Goal: Transaction & Acquisition: Download file/media

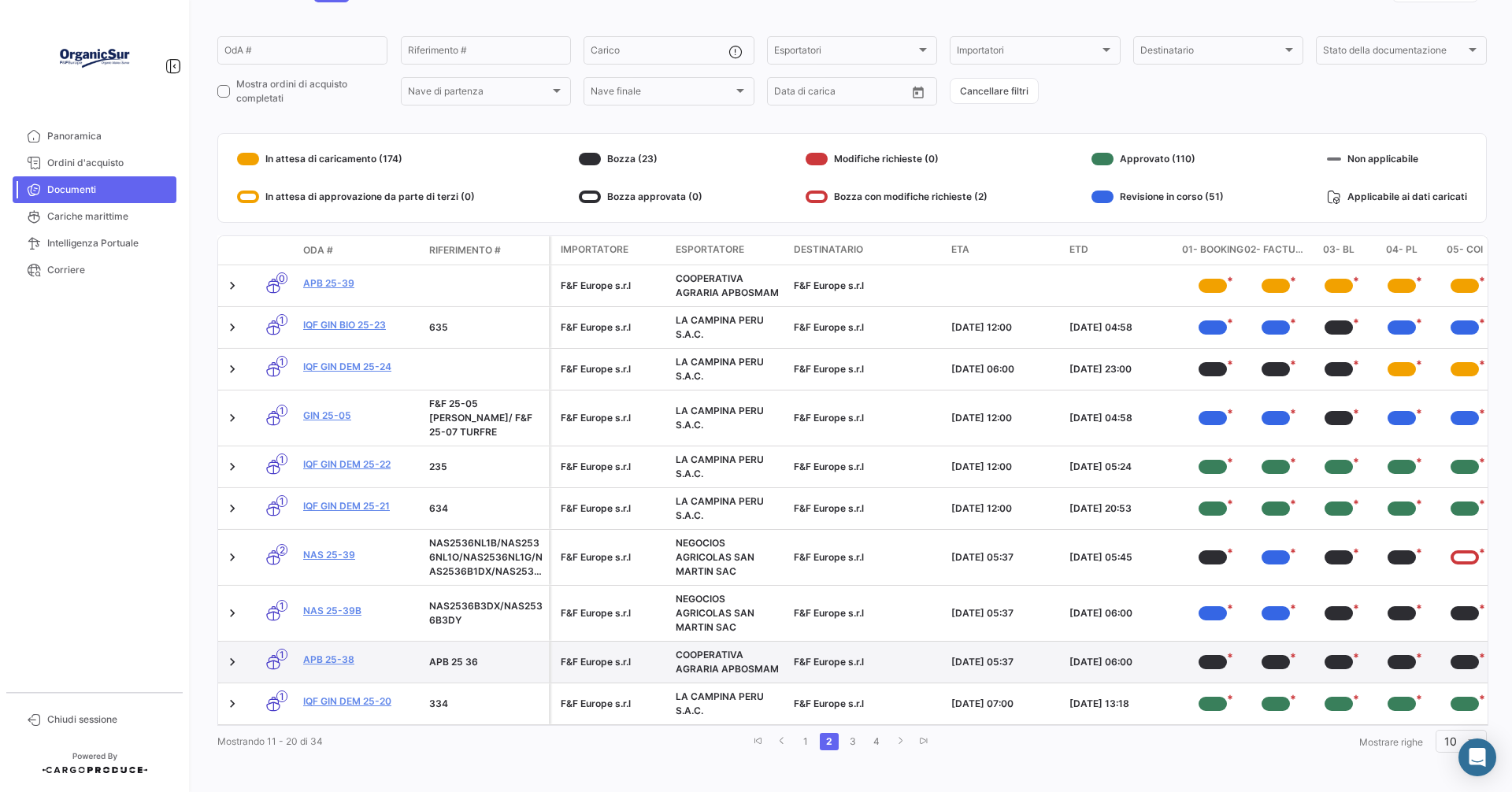
scroll to position [107, 0]
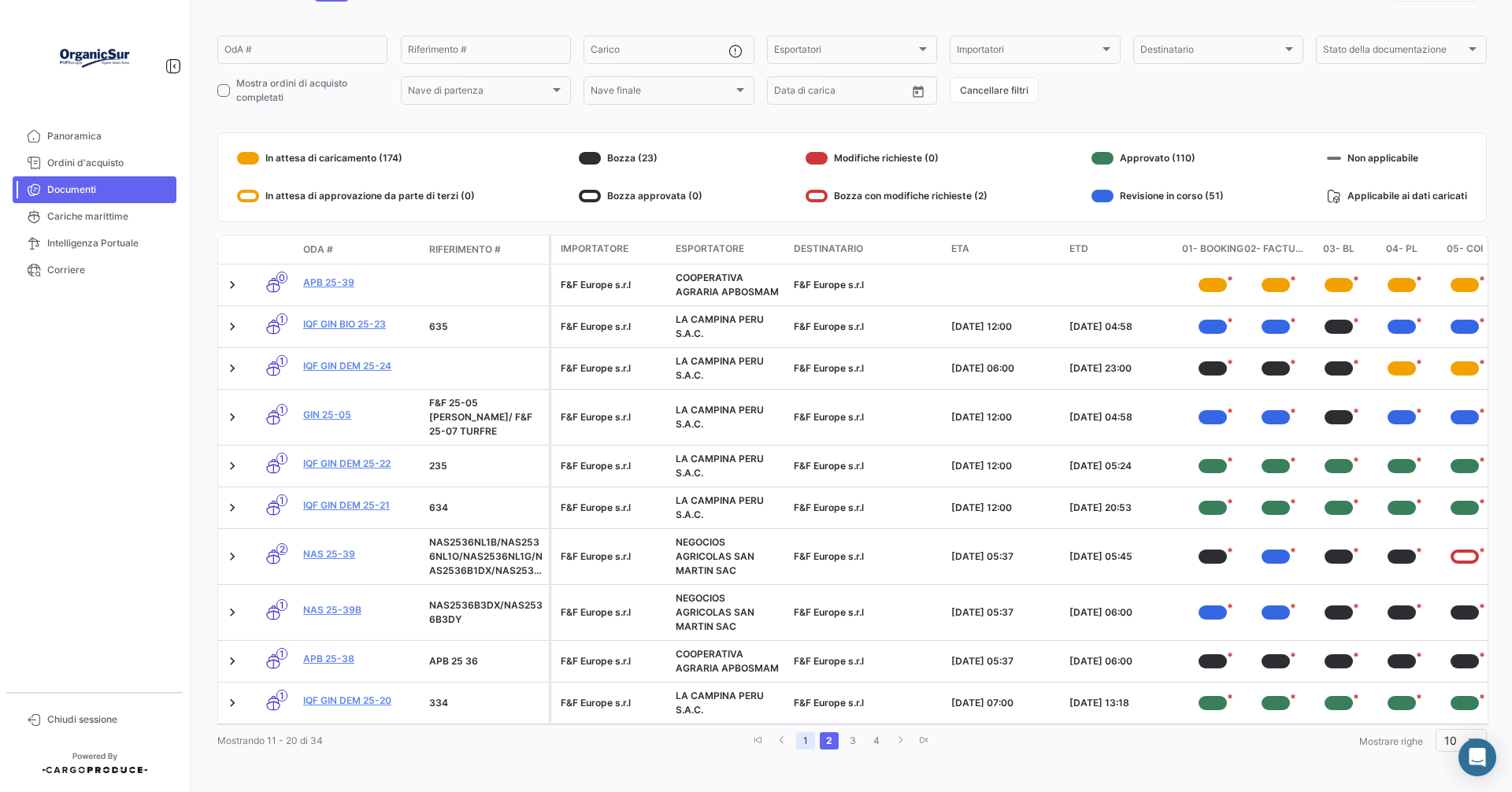
click at [801, 737] on link "1" at bounding box center [805, 741] width 19 height 18
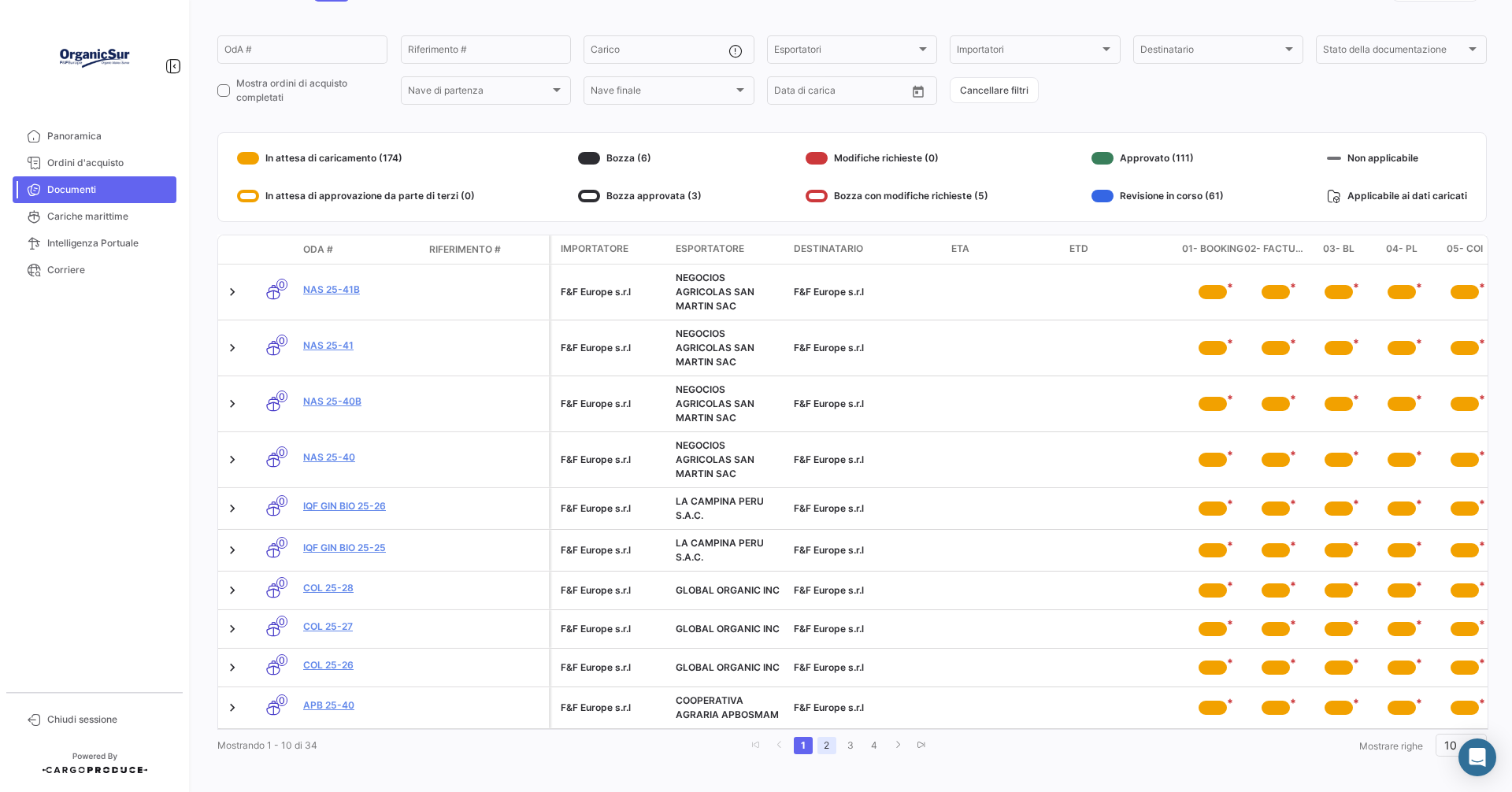
click at [822, 755] on link "2" at bounding box center [826, 746] width 19 height 18
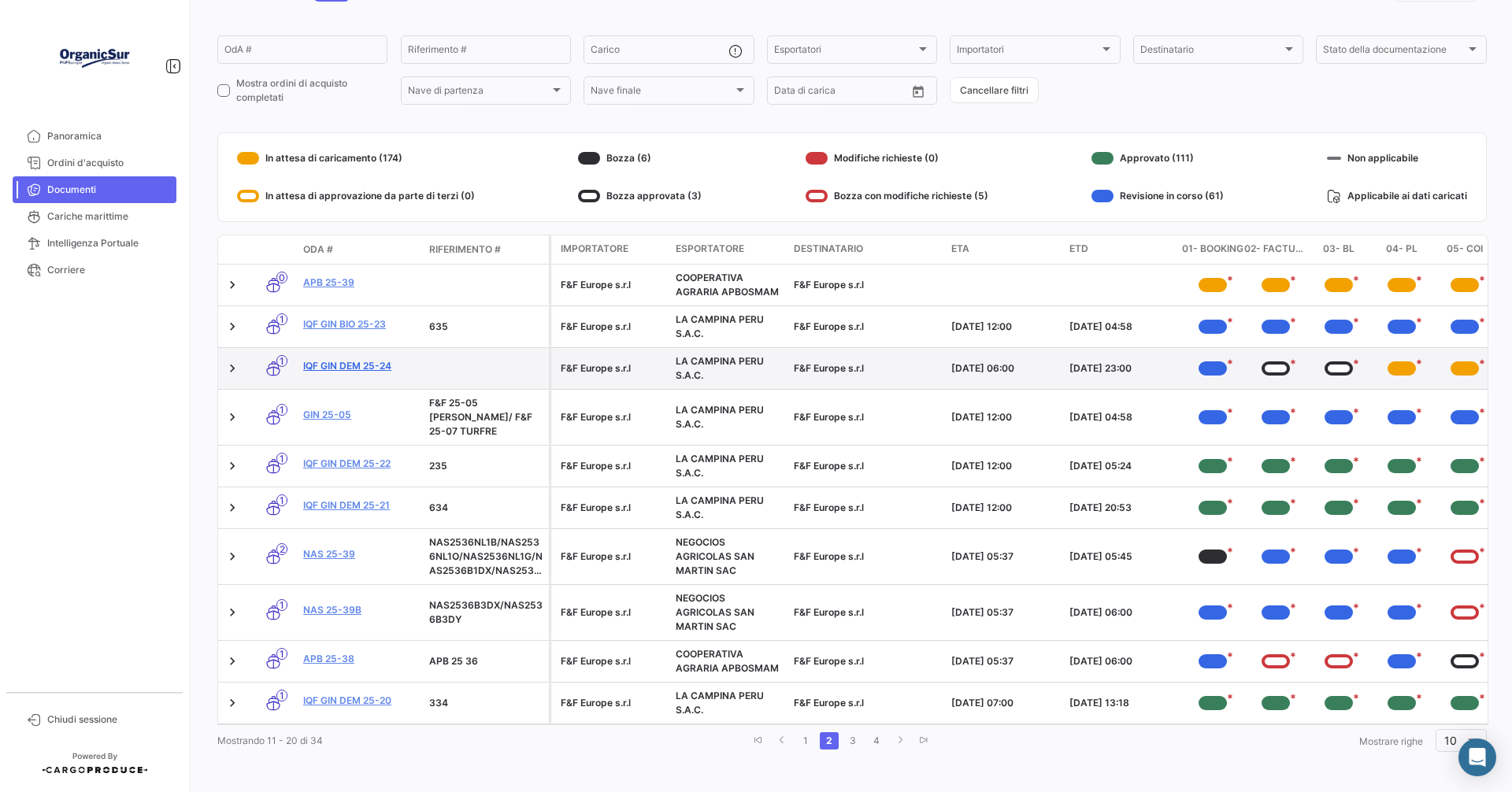
click at [337, 365] on link "IQF GIN DEM 25-24" at bounding box center [360, 366] width 114 height 14
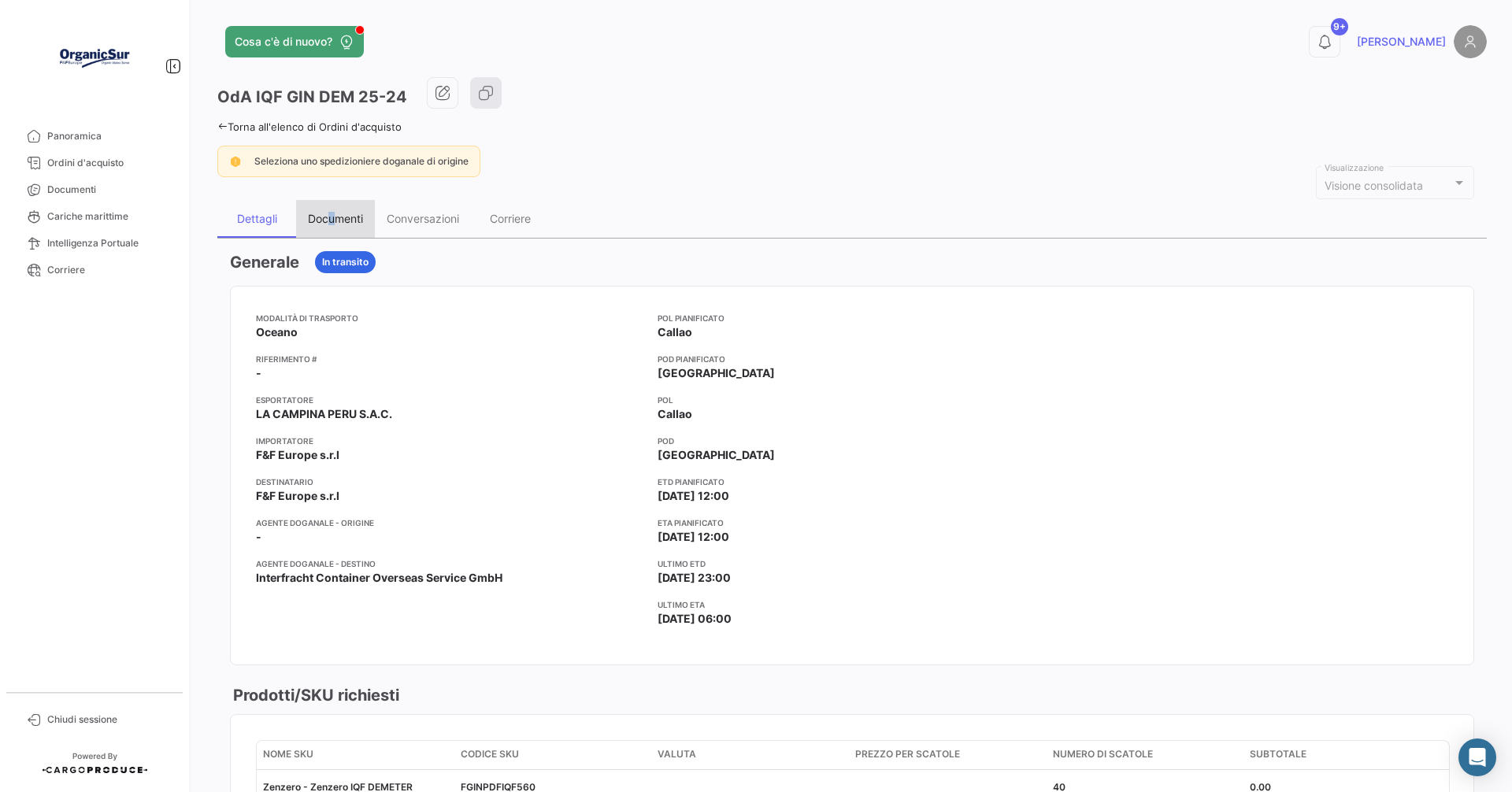
click at [330, 216] on div "Documenti" at bounding box center [336, 219] width 55 height 14
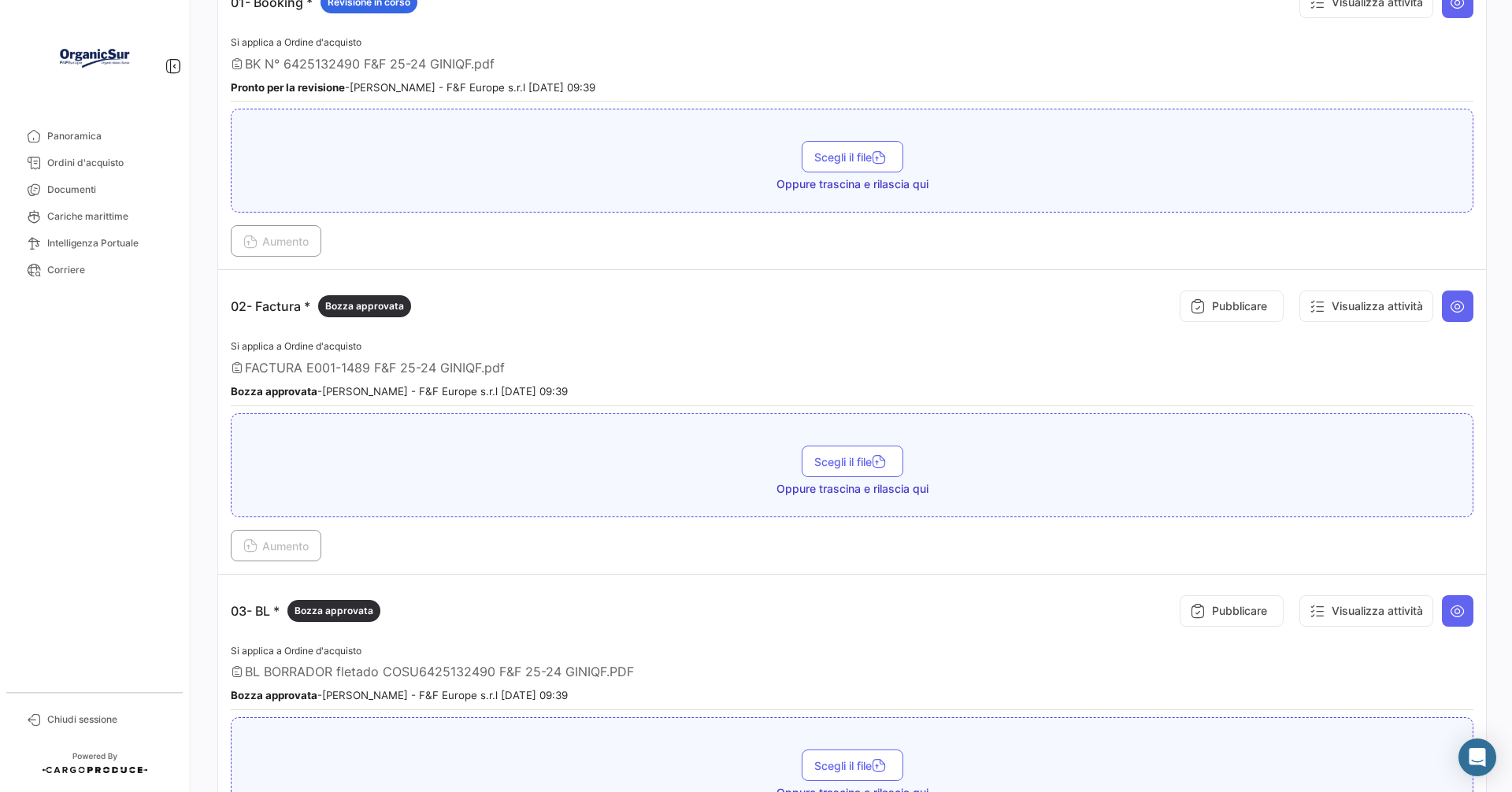
scroll to position [473, 0]
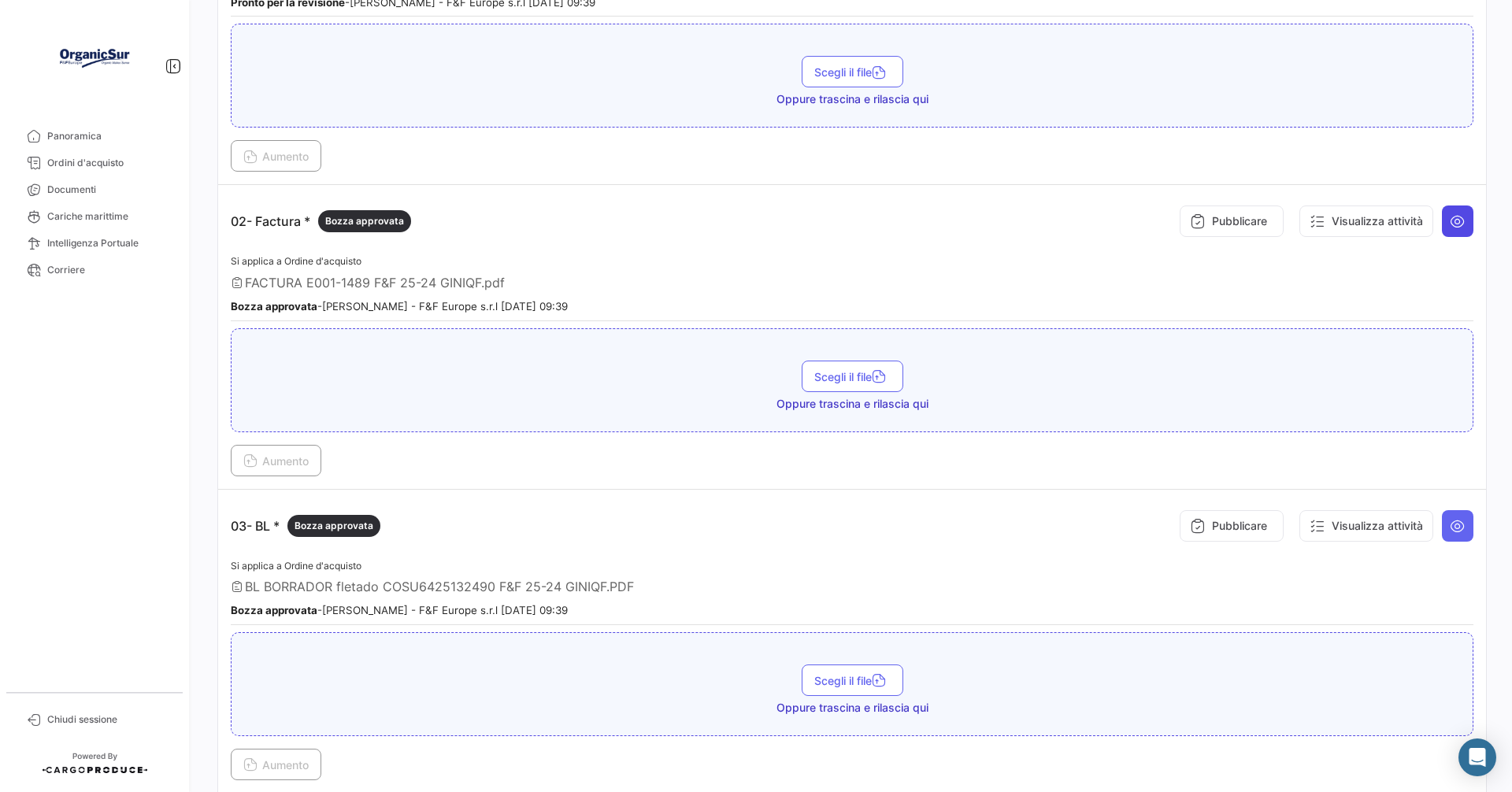
click at [1450, 217] on icon at bounding box center [1457, 221] width 16 height 16
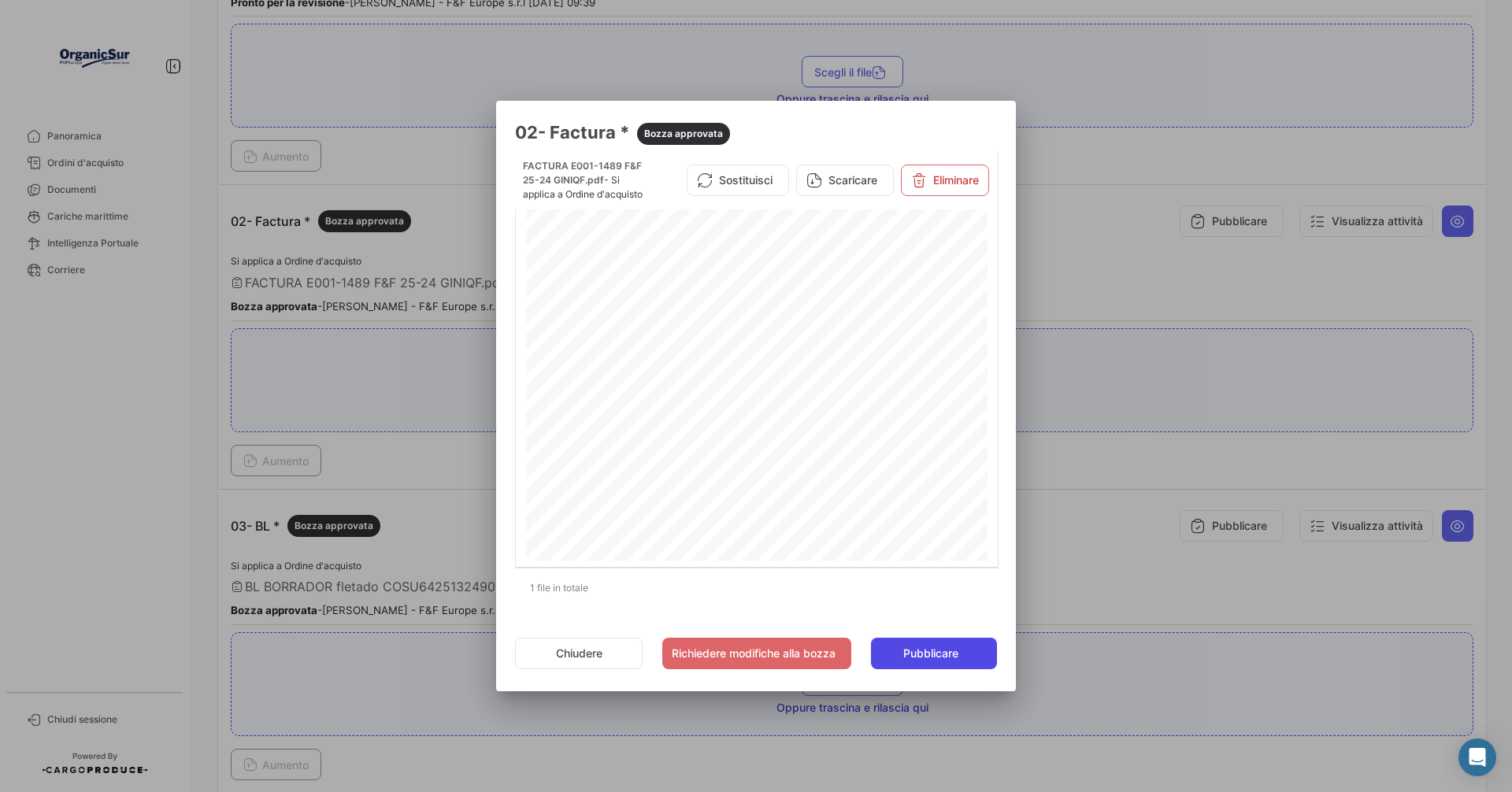
click at [926, 645] on button "Pubblicare" at bounding box center [934, 654] width 126 height 31
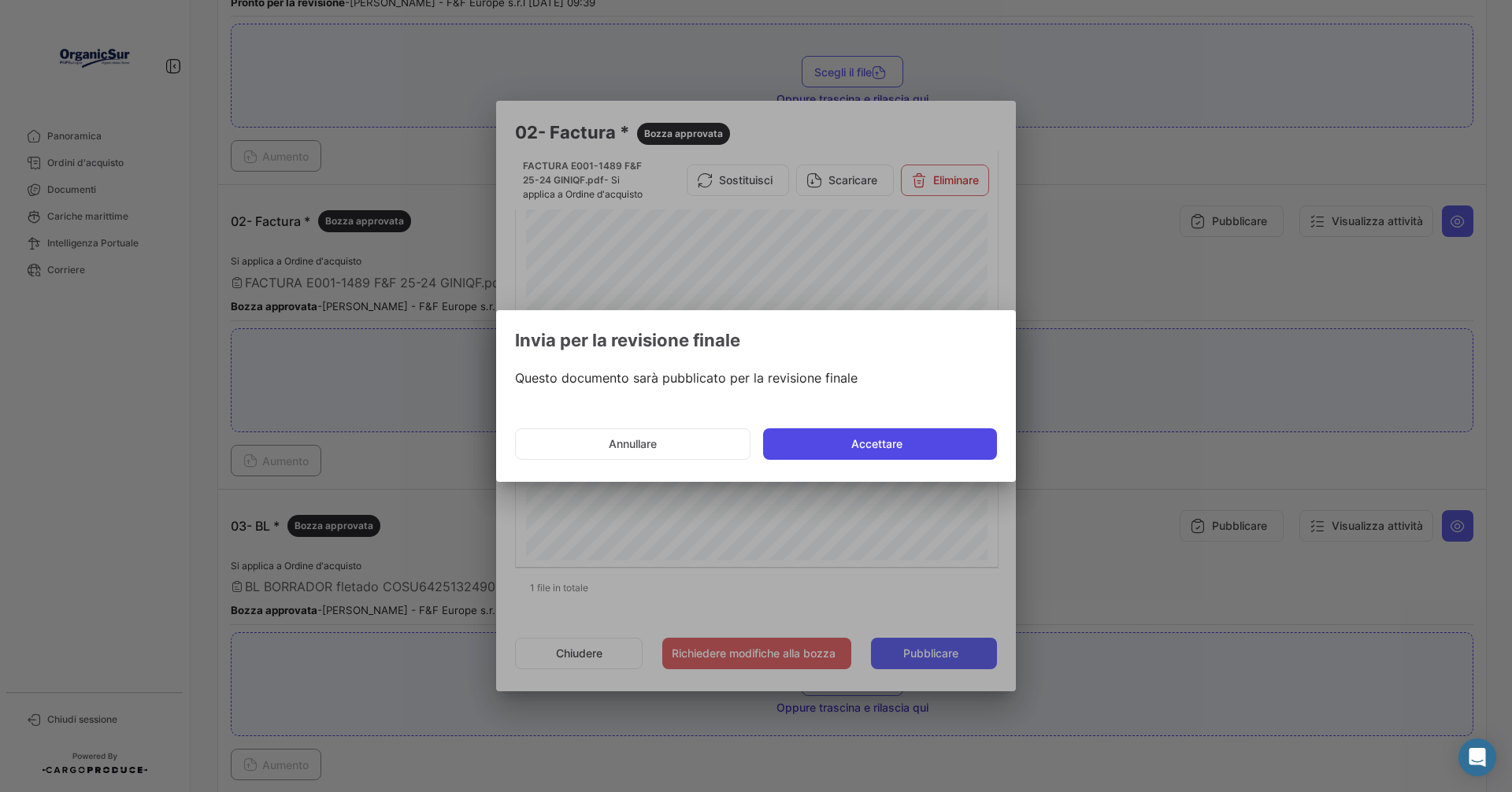
click at [855, 438] on button "Accettare" at bounding box center [880, 445] width 234 height 31
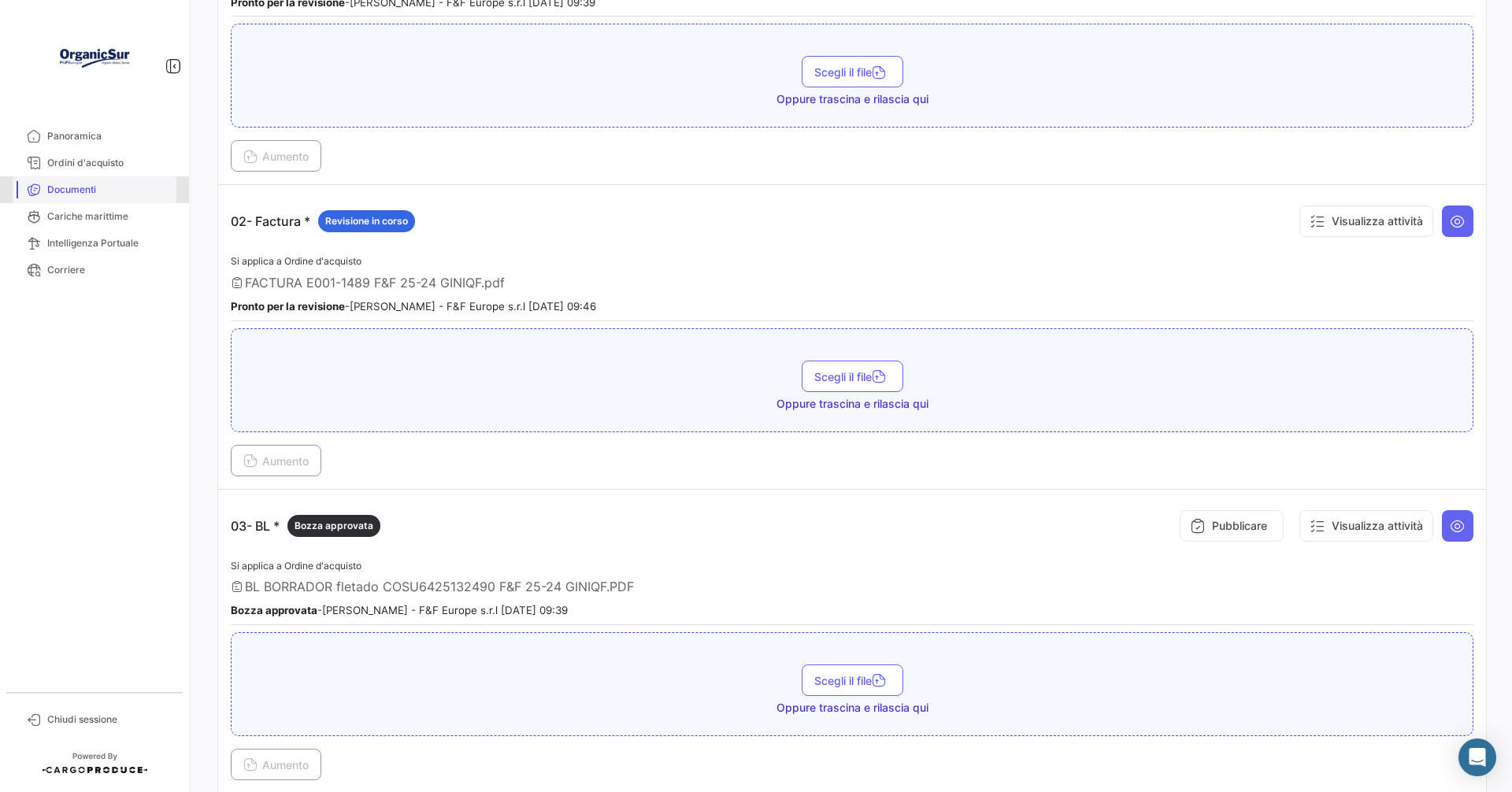
click at [81, 189] on span "Documenti" at bounding box center [108, 189] width 123 height 14
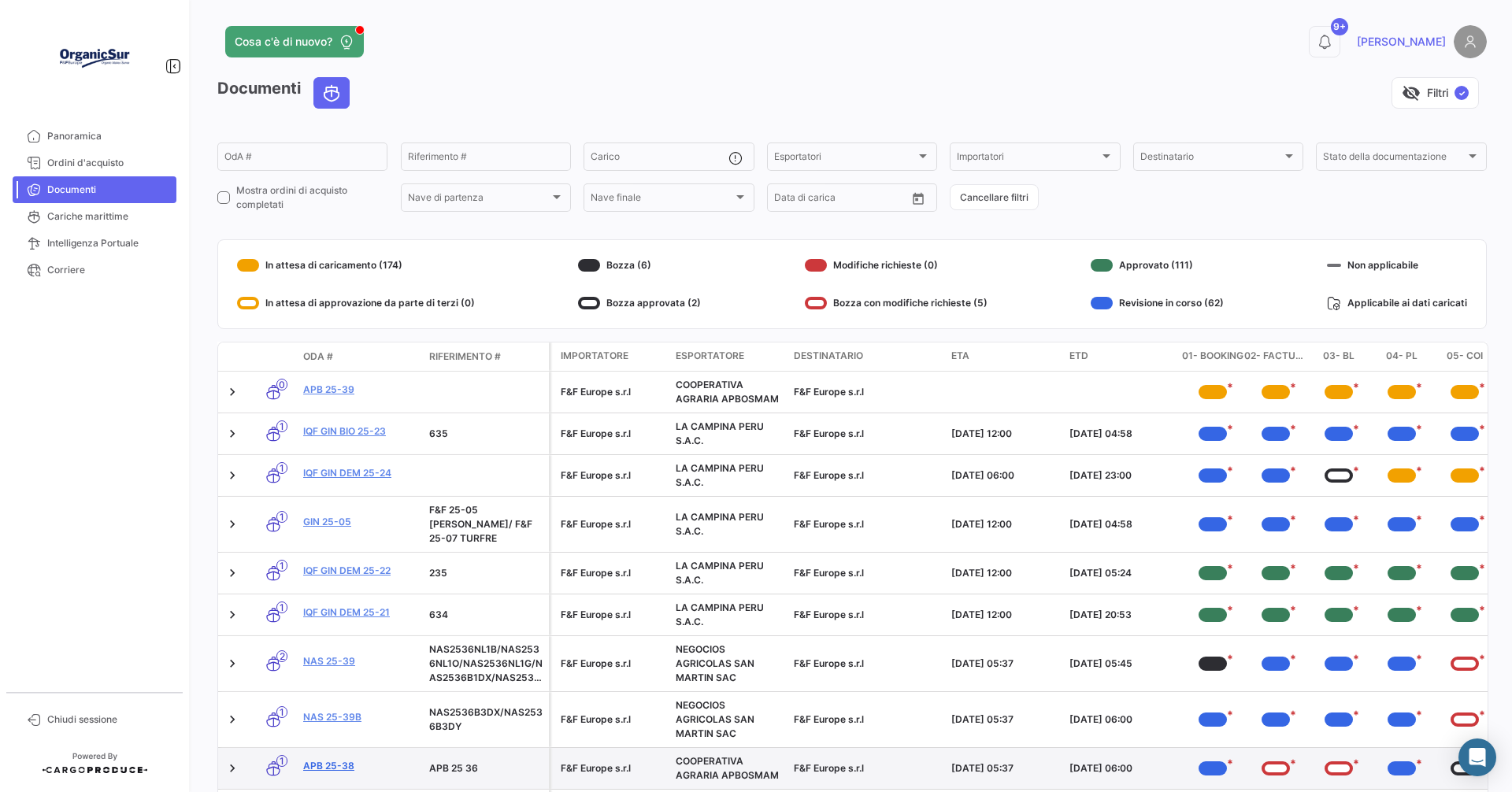
click at [322, 760] on link "APB 25-38" at bounding box center [360, 766] width 114 height 14
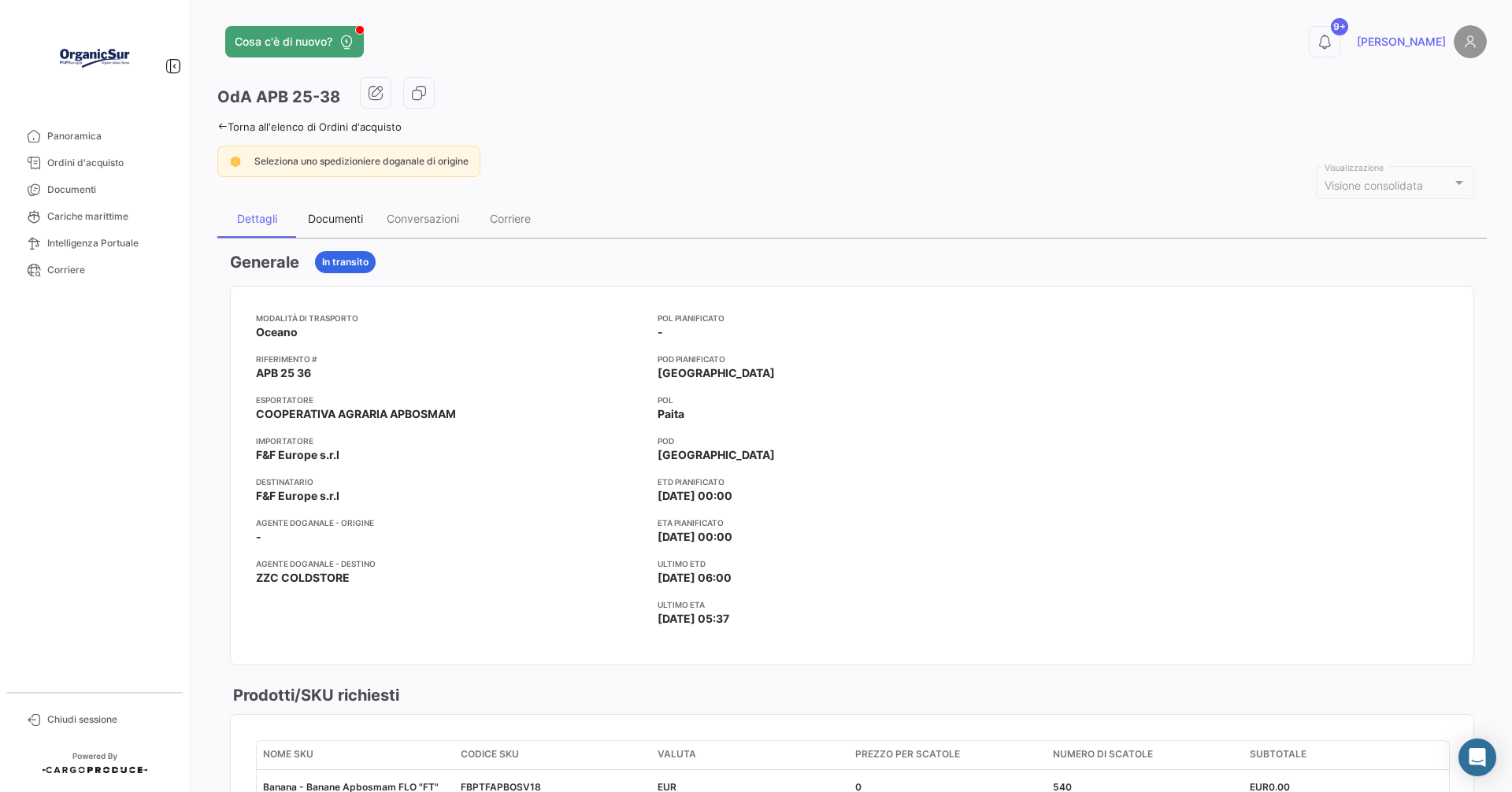
click at [343, 223] on div "Documenti" at bounding box center [336, 219] width 55 height 14
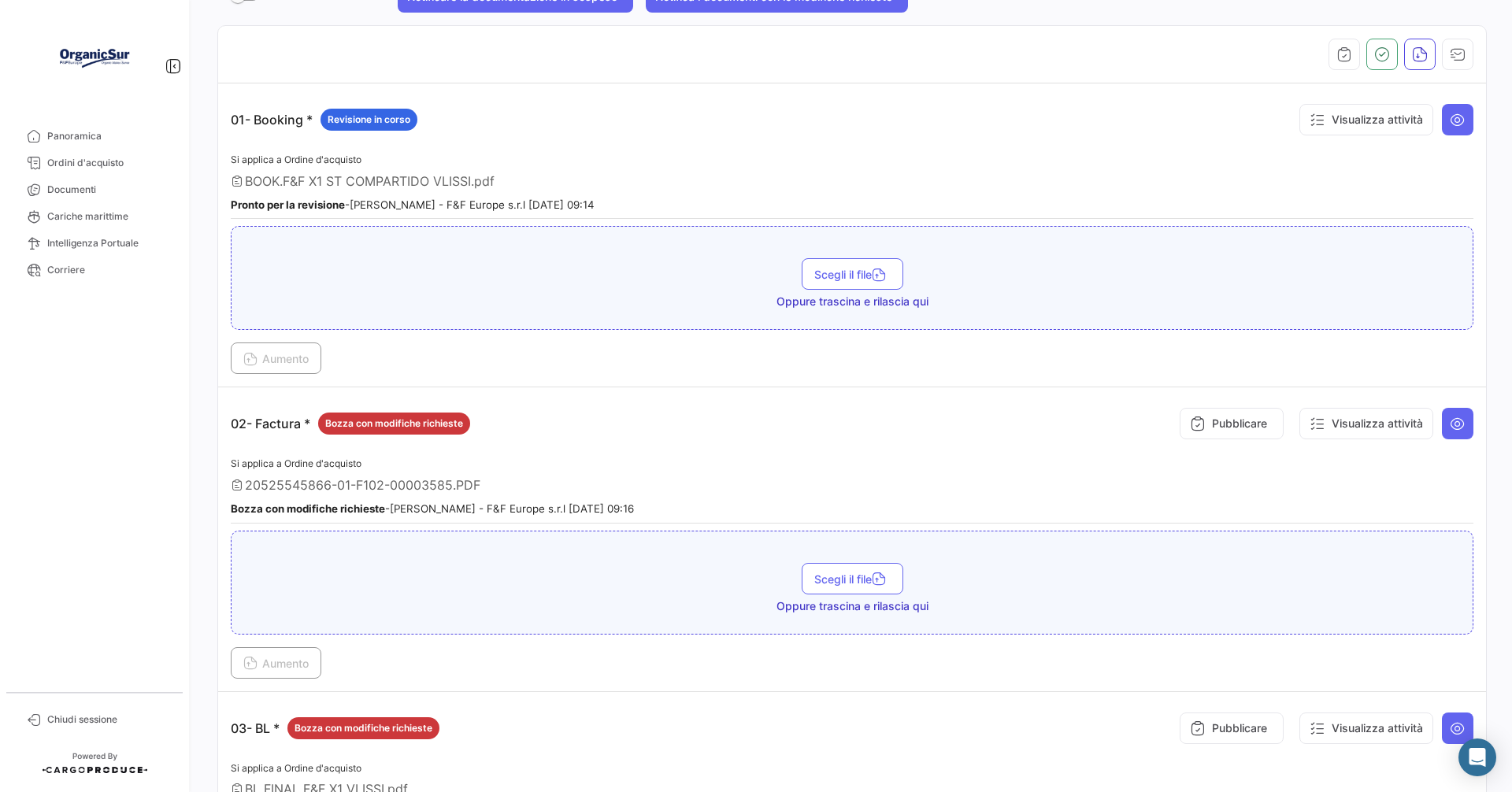
scroll to position [394, 0]
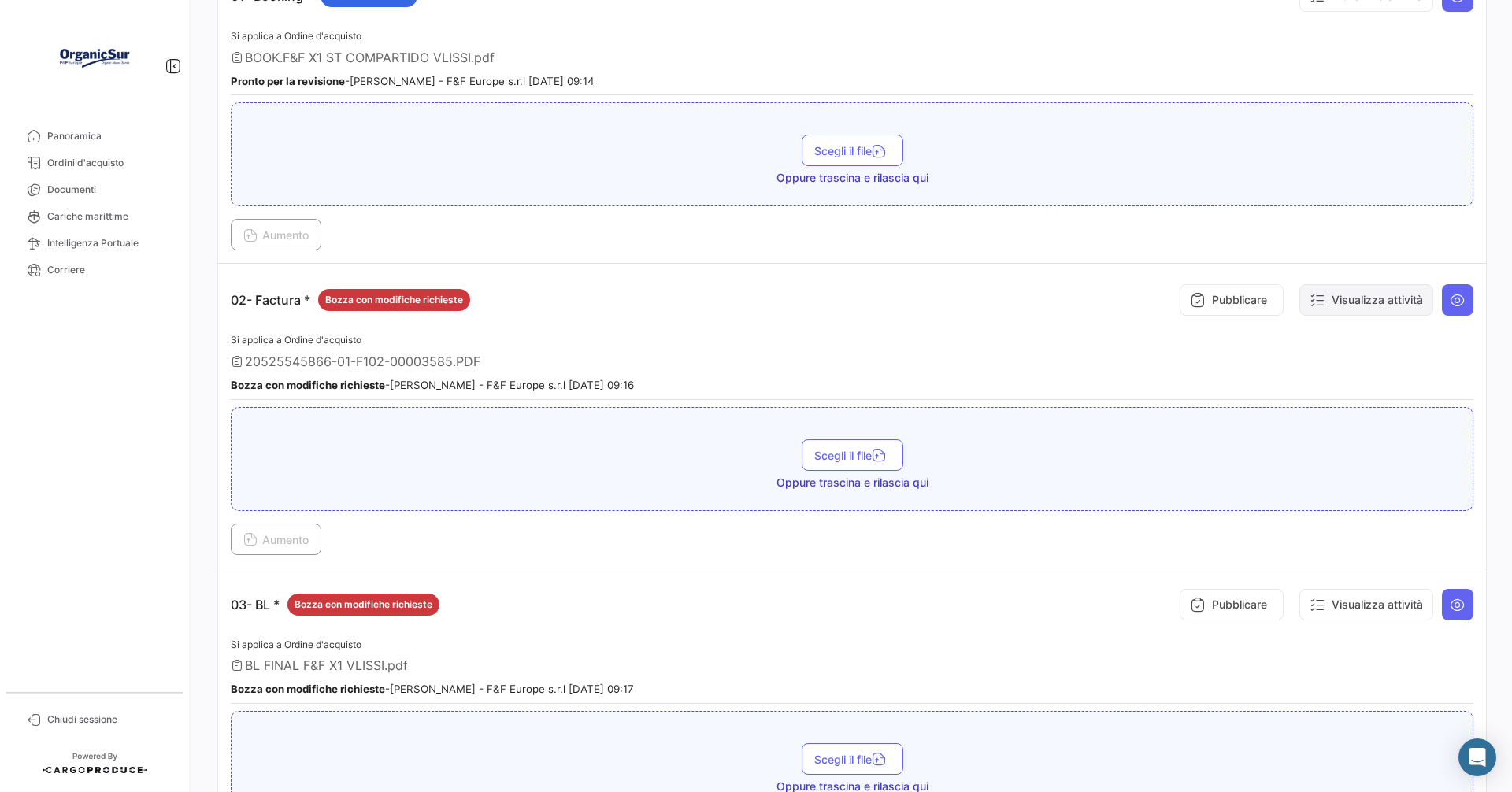
click at [1354, 304] on button "Visualizza attività" at bounding box center [1366, 300] width 133 height 31
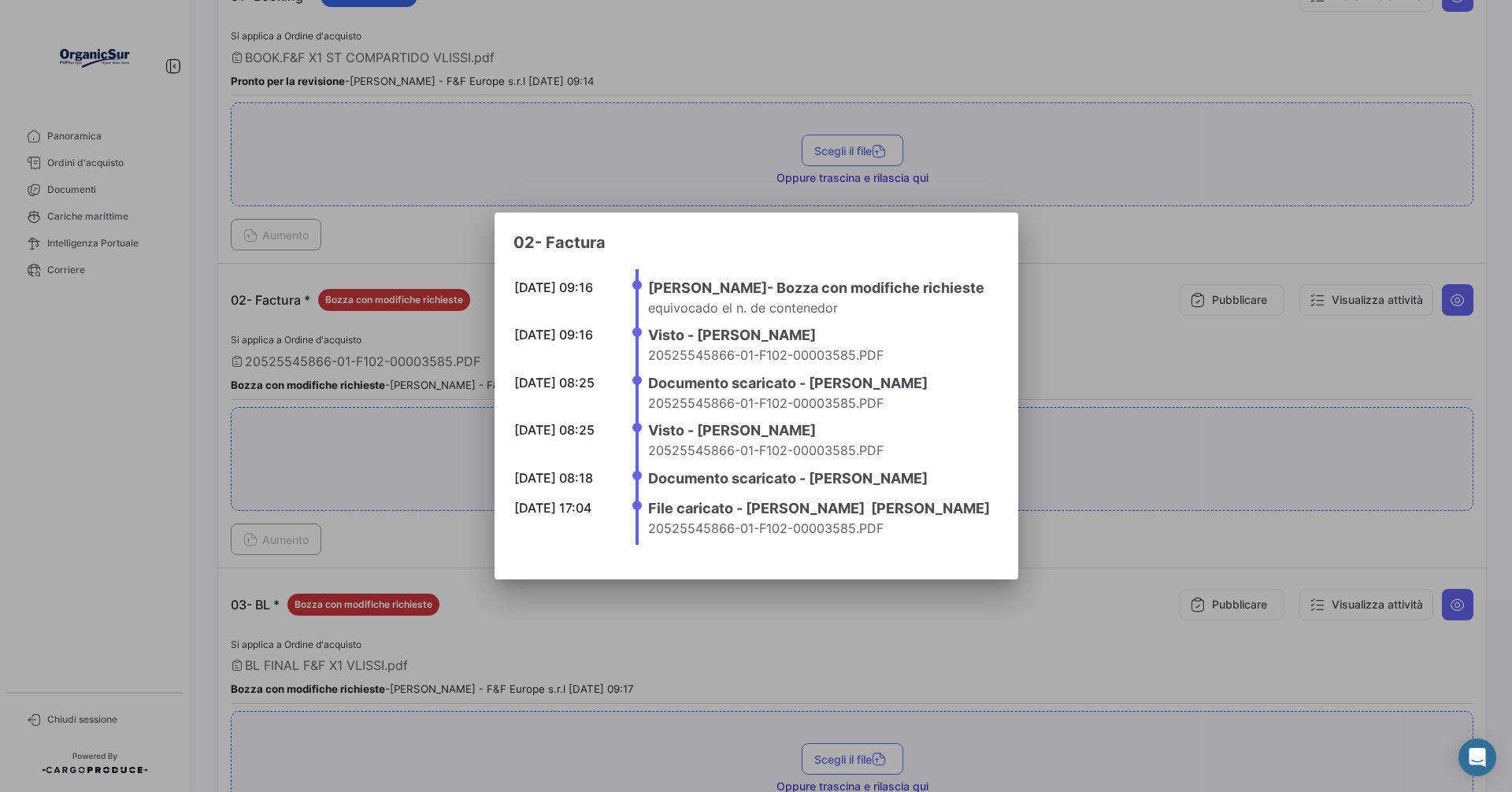
click at [1170, 238] on div at bounding box center [756, 396] width 1512 height 792
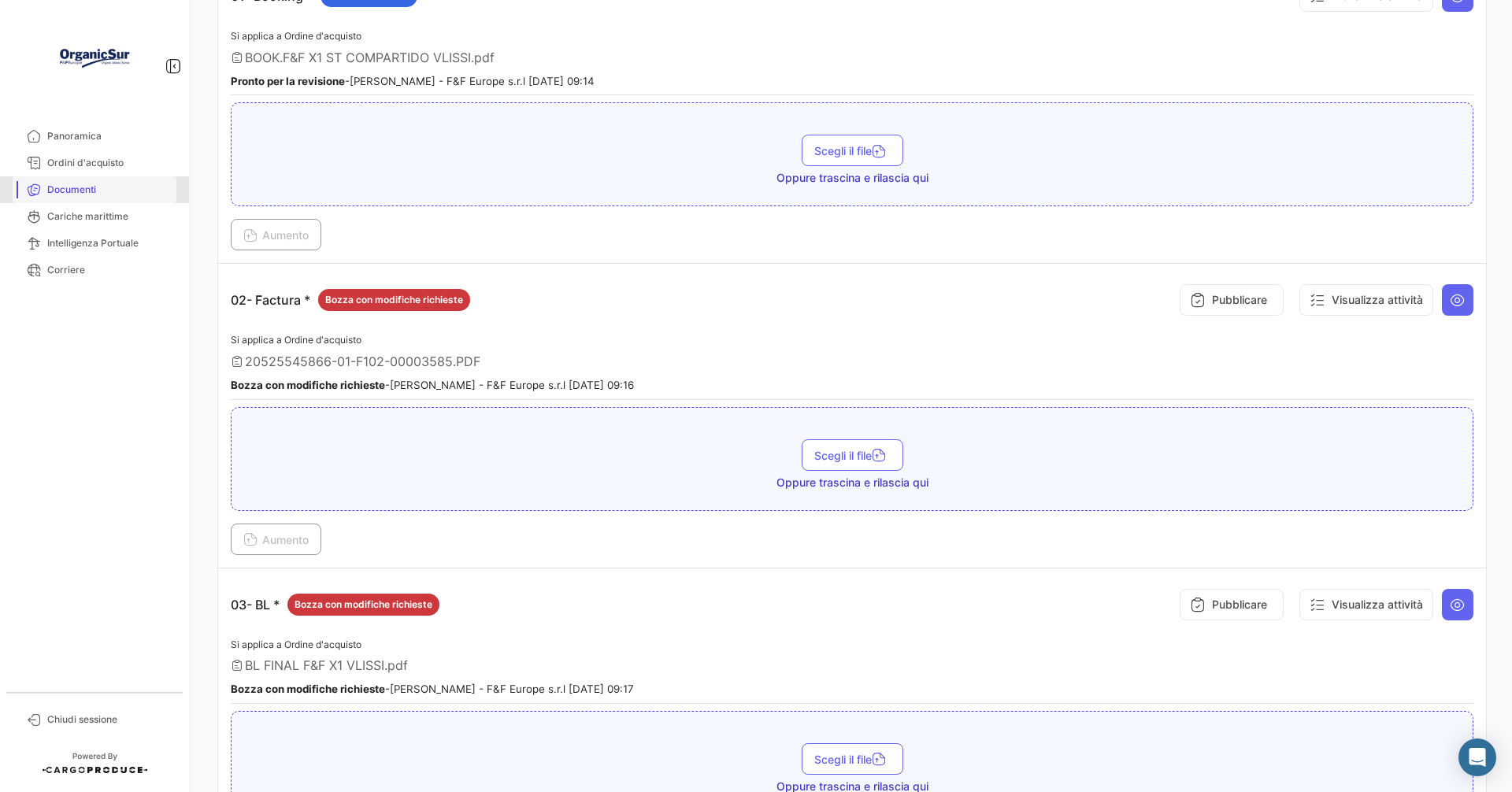
click at [69, 193] on span "Documenti" at bounding box center [108, 189] width 123 height 14
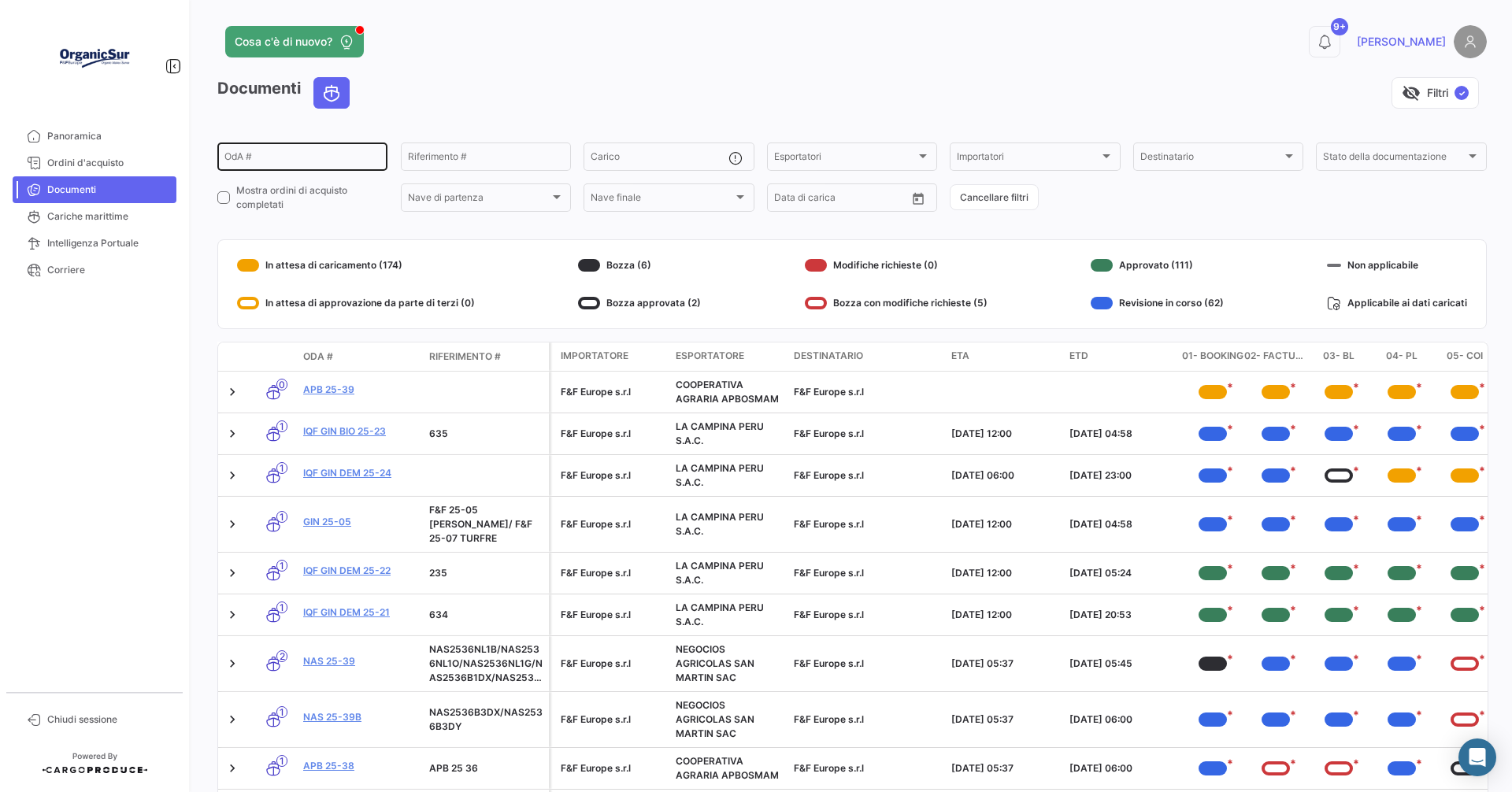
click at [257, 160] on input "OdA #" at bounding box center [302, 158] width 156 height 11
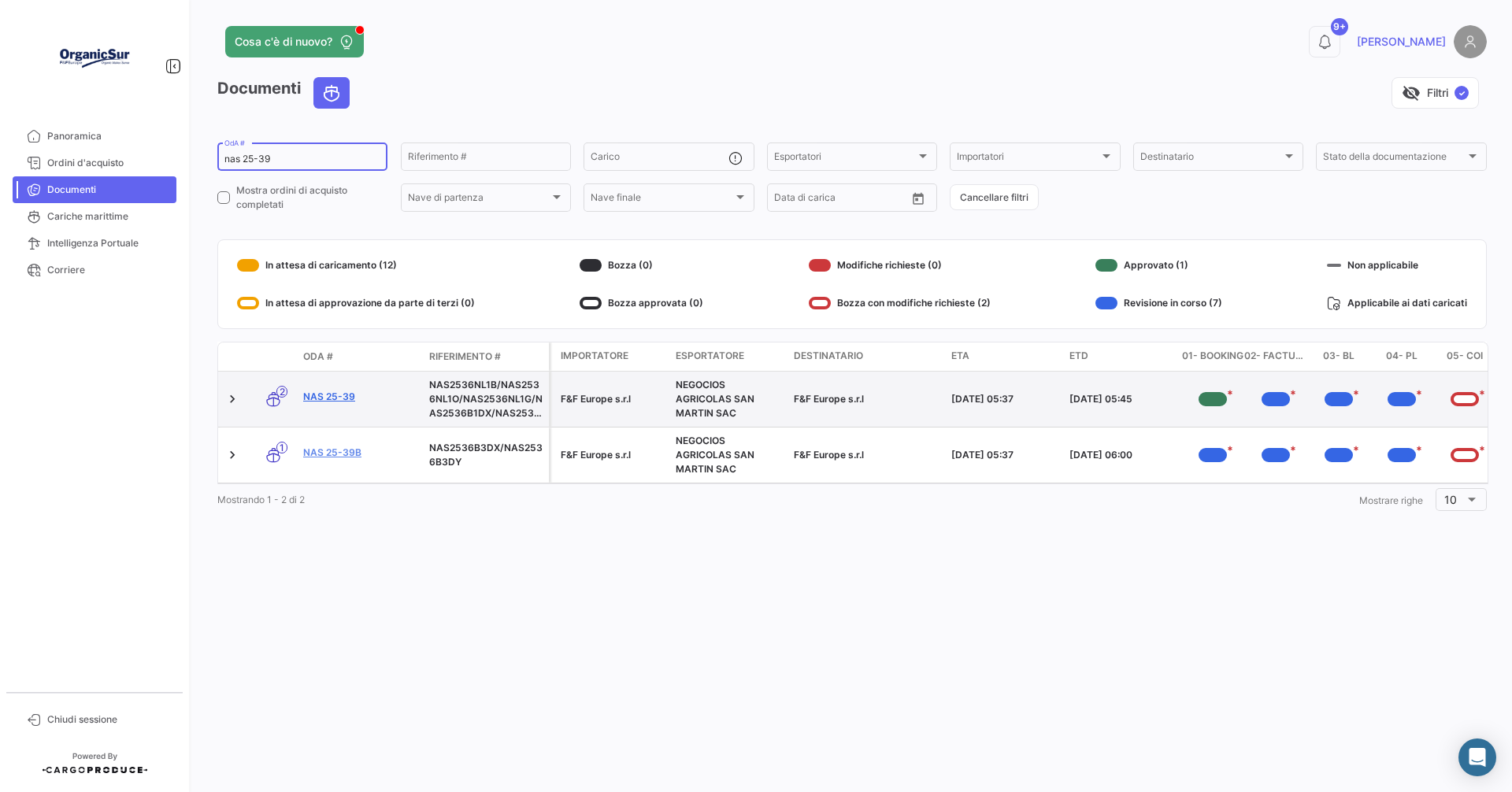
type input "nas 25-39"
click at [321, 394] on link "NAS 25-39" at bounding box center [360, 396] width 114 height 14
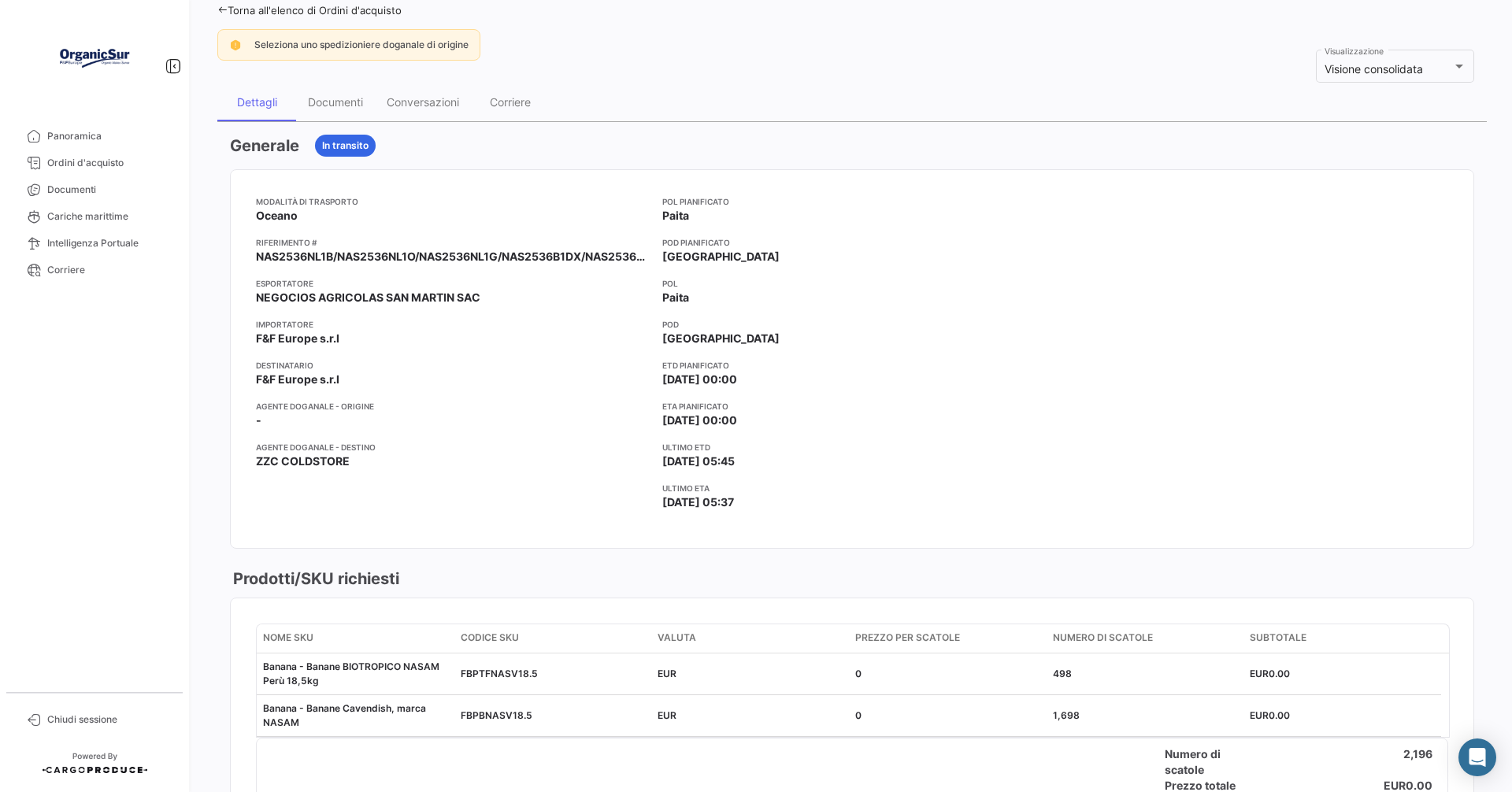
scroll to position [473, 0]
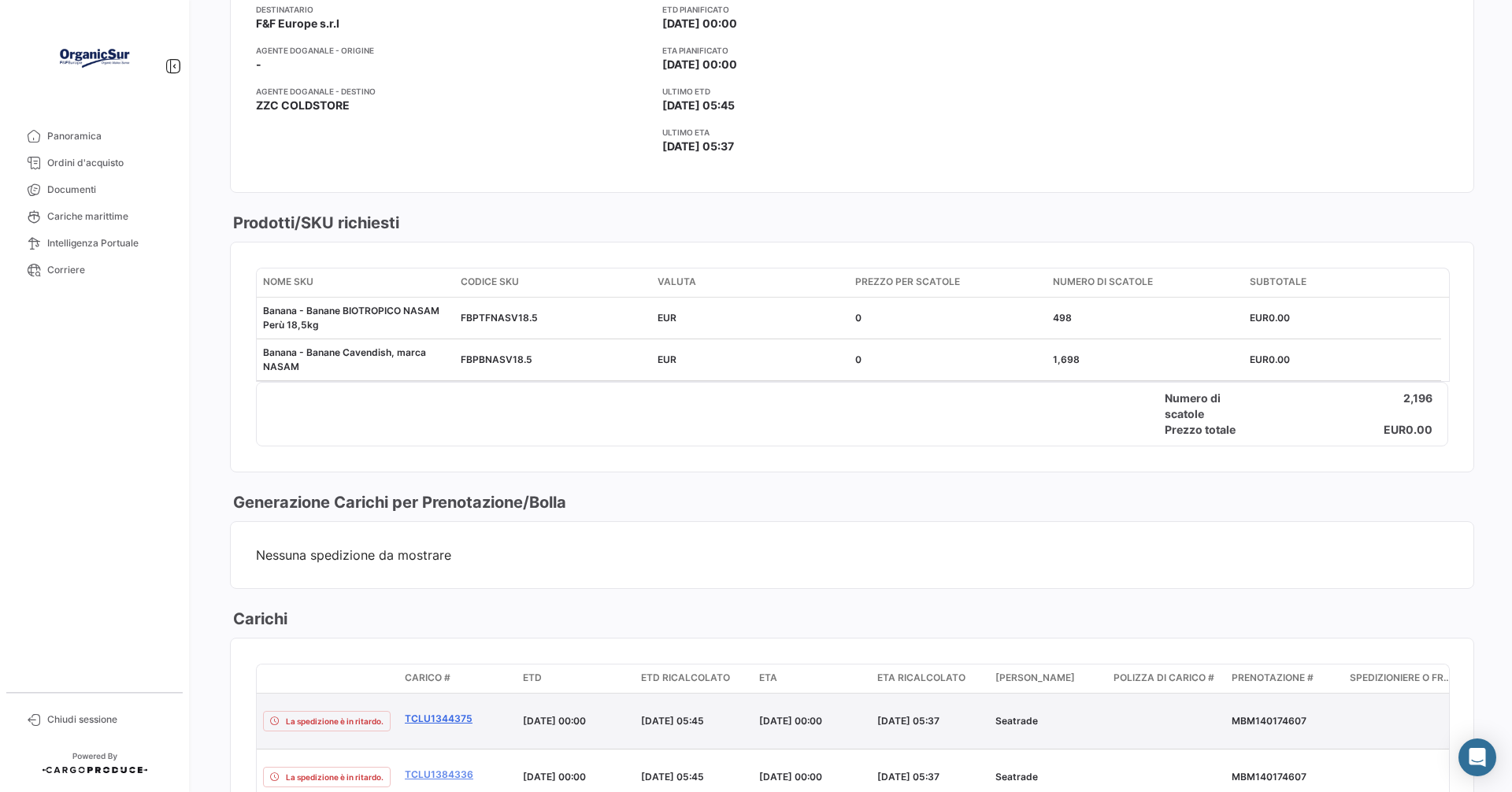
click at [448, 712] on link "TCLU1344375" at bounding box center [457, 718] width 106 height 14
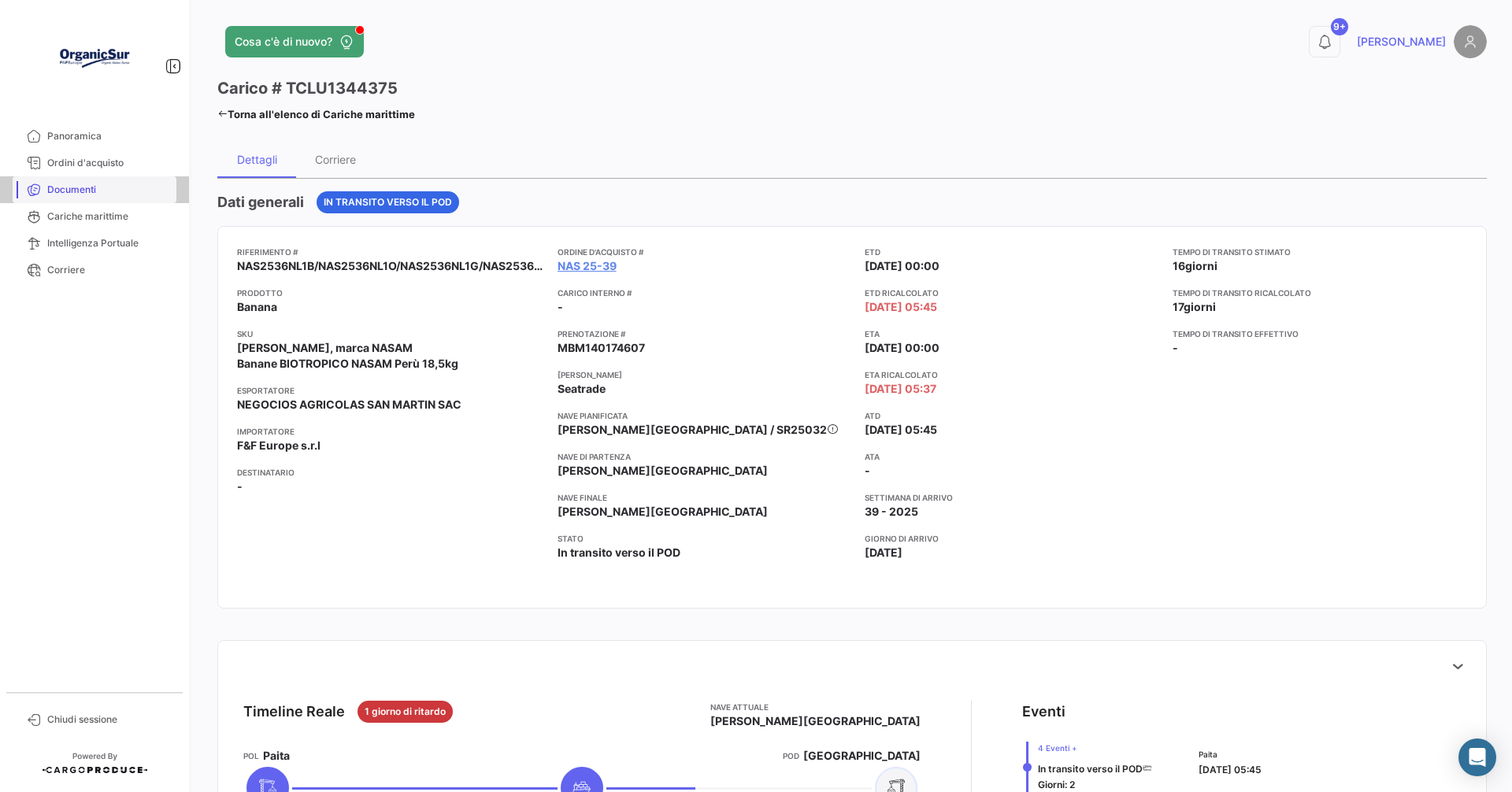
click at [78, 189] on span "Documenti" at bounding box center [108, 189] width 123 height 14
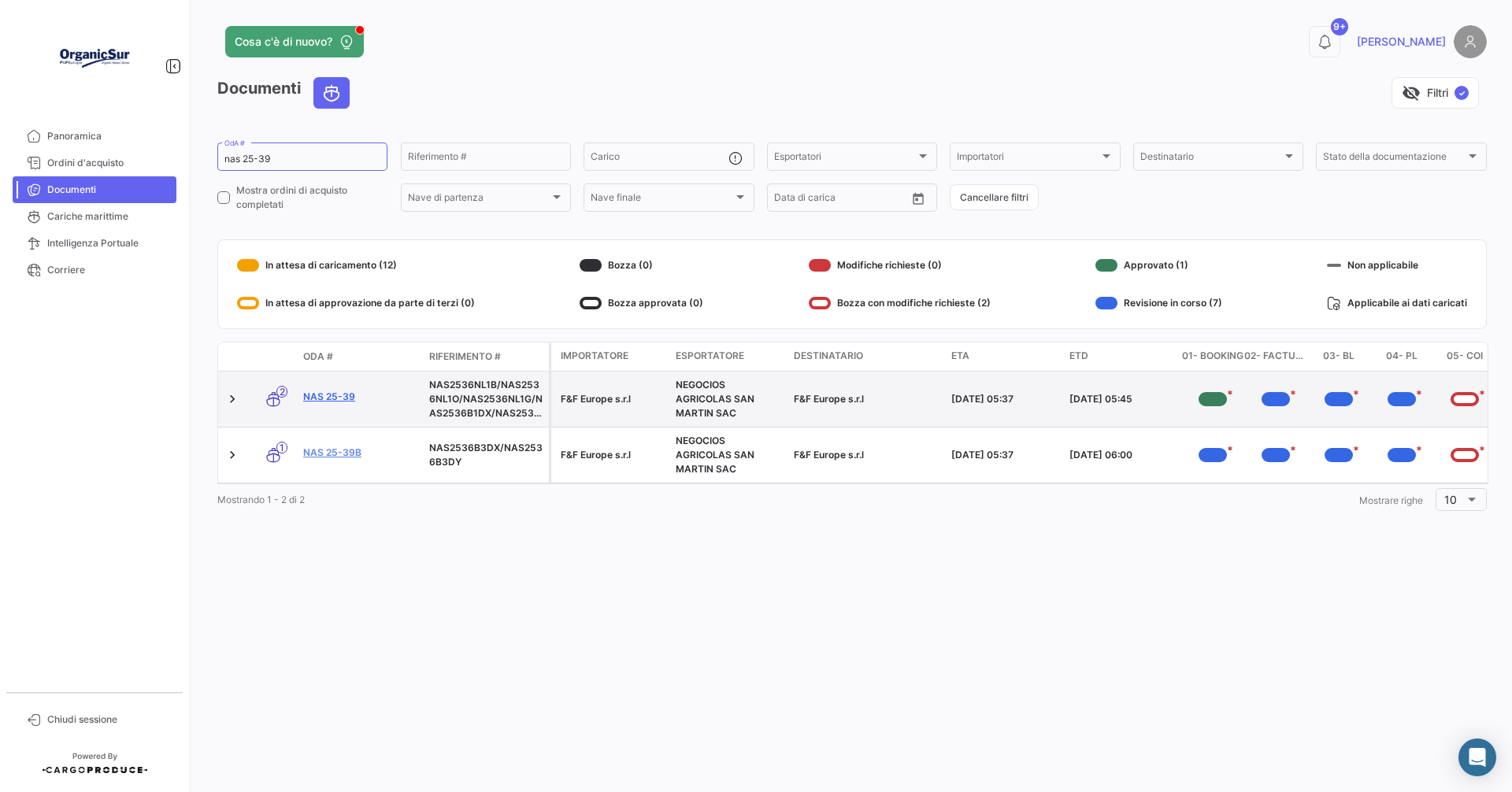
click at [321, 396] on link "NAS 25-39" at bounding box center [360, 396] width 114 height 14
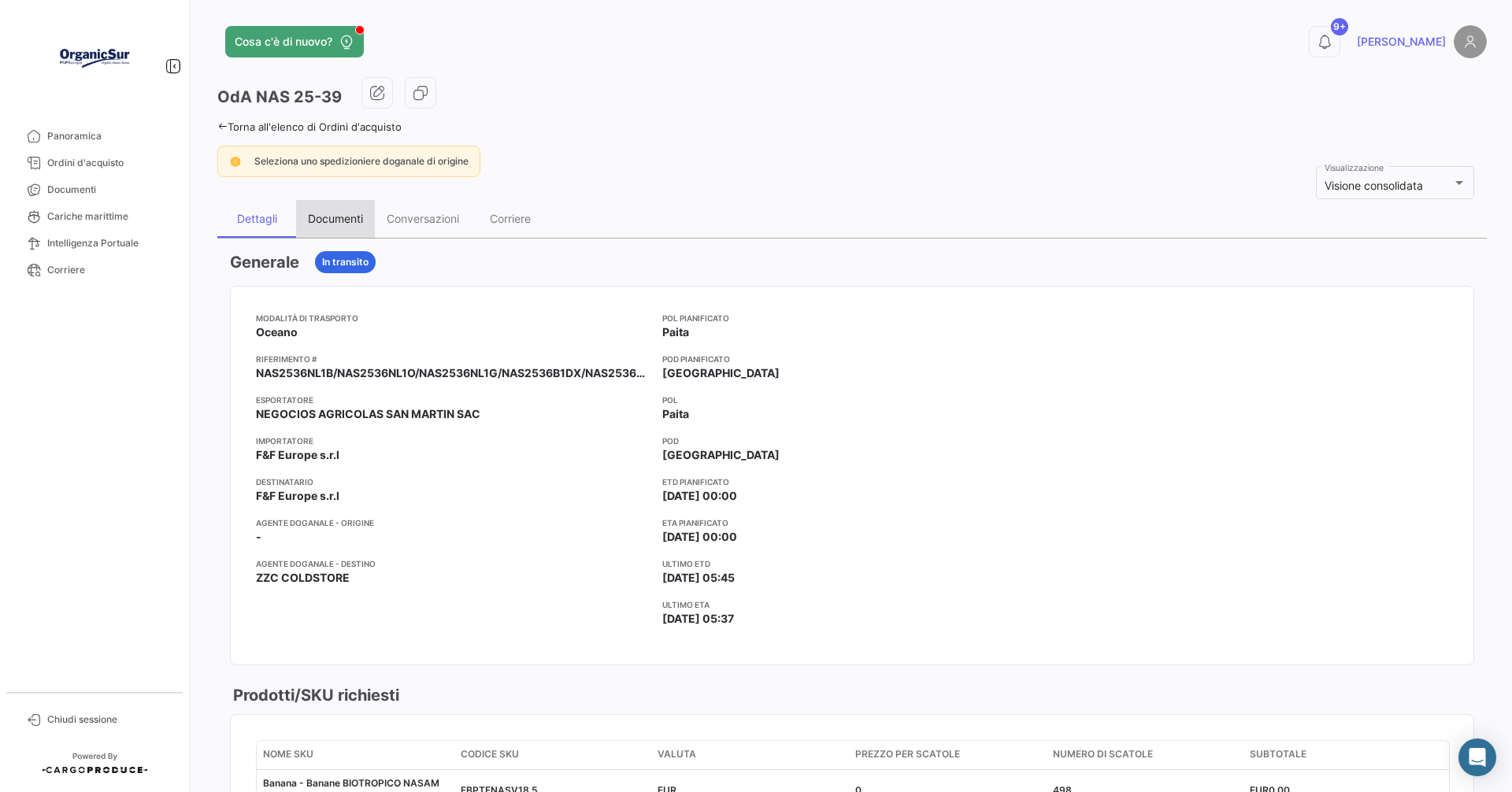
drag, startPoint x: 316, startPoint y: 222, endPoint x: 345, endPoint y: 240, distance: 34.1
click at [317, 222] on div "Documenti" at bounding box center [336, 219] width 55 height 14
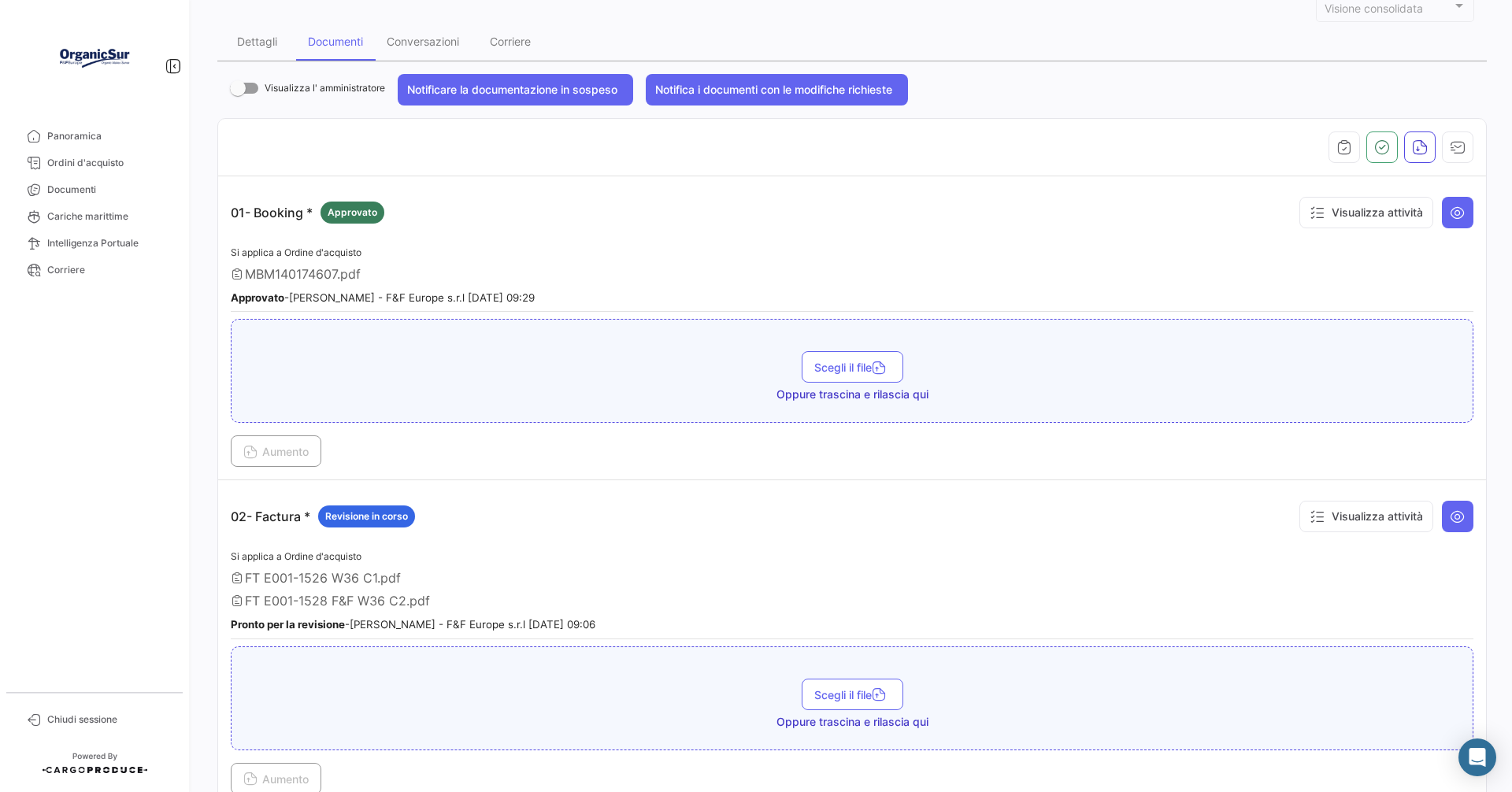
scroll to position [237, 0]
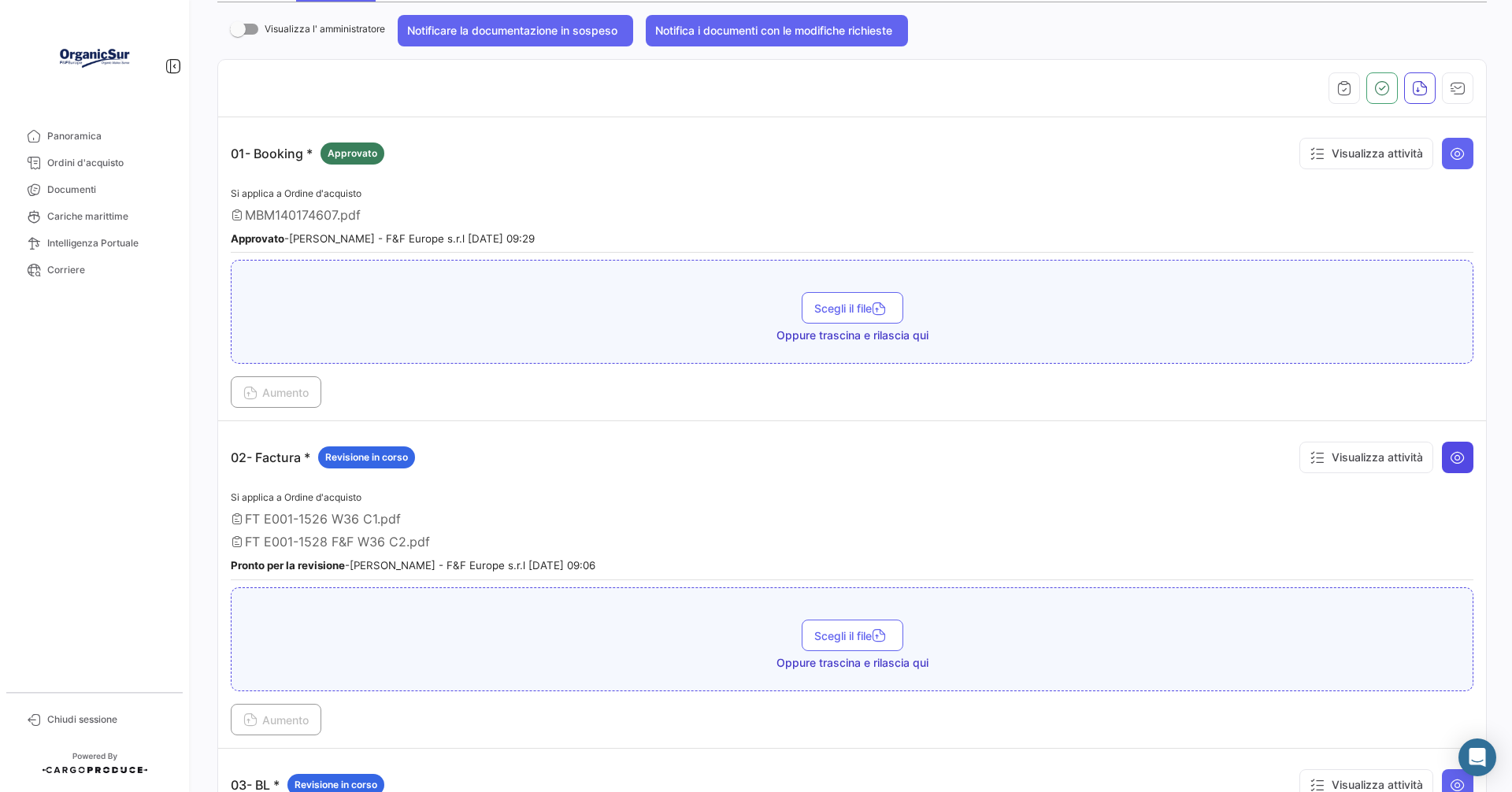
click at [1446, 445] on button at bounding box center [1457, 457] width 31 height 31
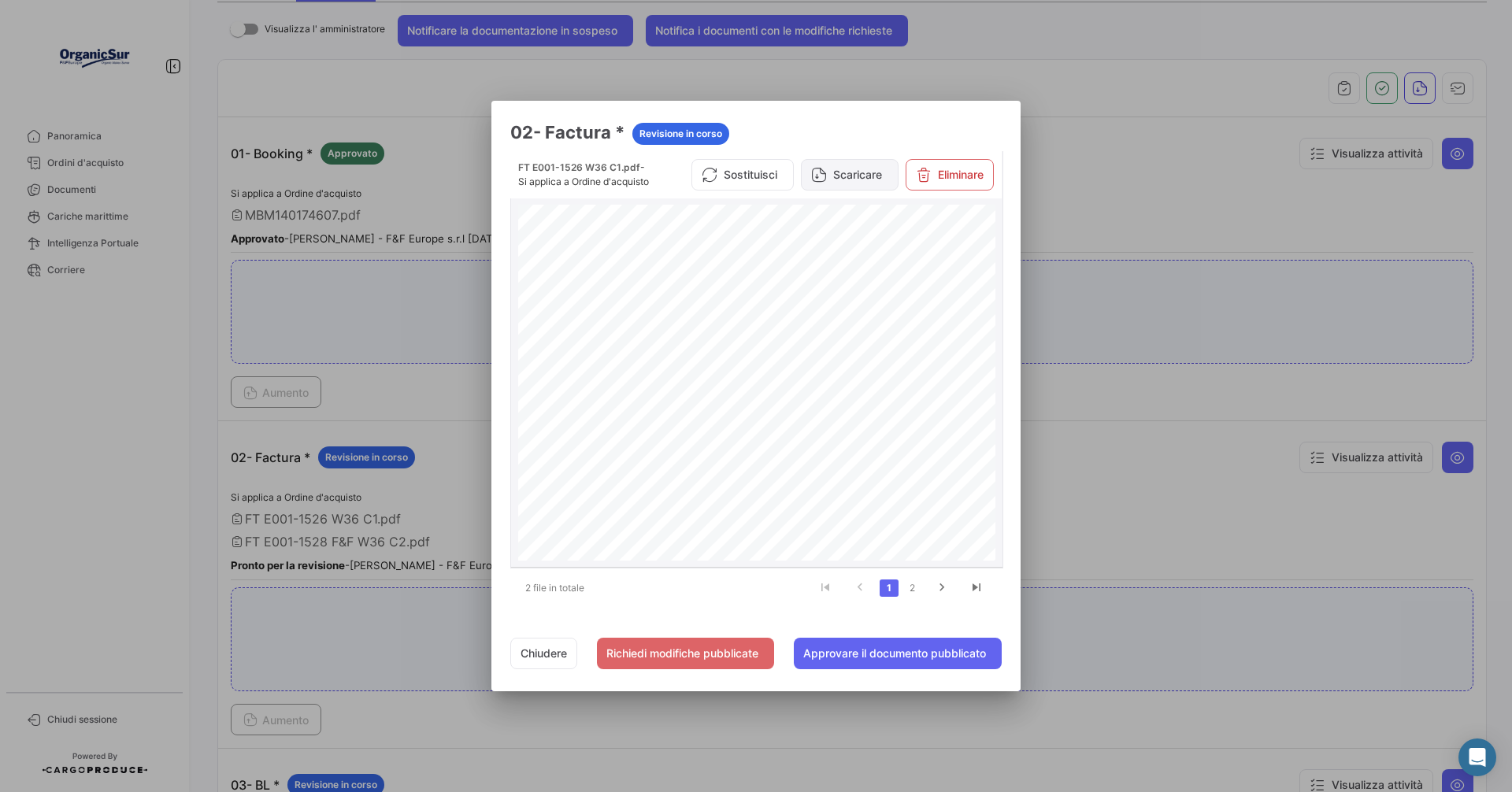
click at [847, 176] on button "Scaricare" at bounding box center [850, 175] width 98 height 31
drag, startPoint x: 529, startPoint y: 647, endPoint x: 779, endPoint y: 519, distance: 280.9
click at [532, 647] on button "Chiudere" at bounding box center [544, 654] width 67 height 31
